Goal: Transaction & Acquisition: Subscribe to service/newsletter

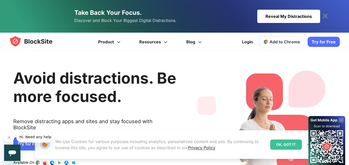
click at [309, 144] on icon at bounding box center [326, 140] width 37 height 49
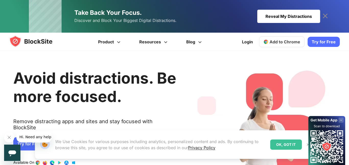
click at [305, 144] on img at bounding box center [307, 145] width 4 height 4
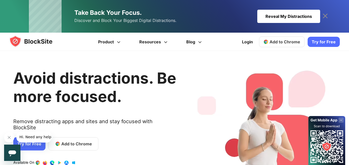
click at [154, 96] on h1 "Avoid distractions. Be more focused." at bounding box center [94, 87] width 163 height 37
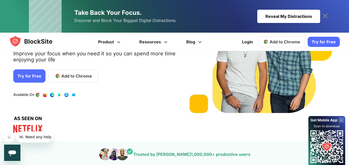
scroll to position [87, 0]
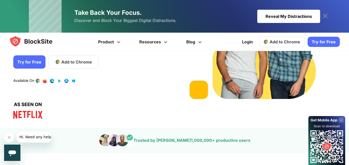
click at [28, 65] on link "Try for Free" at bounding box center [29, 61] width 32 height 13
